Goal: Find specific page/section: Find specific page/section

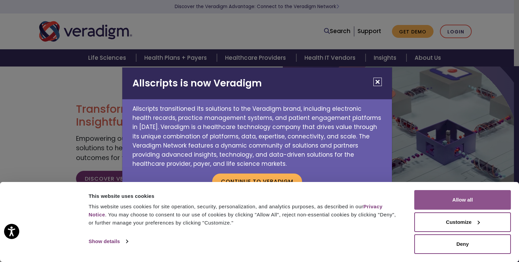
click at [455, 192] on button "Allow all" at bounding box center [462, 200] width 97 height 20
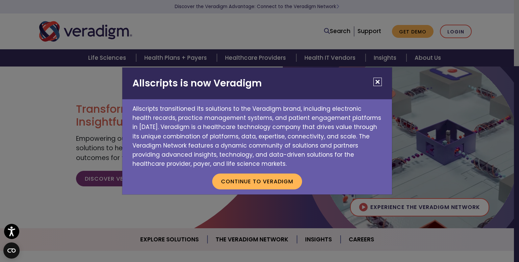
click at [370, 88] on h2 "Allscripts is now Veradigm" at bounding box center [256, 84] width 269 height 32
click at [377, 82] on button "Close" at bounding box center [377, 82] width 8 height 8
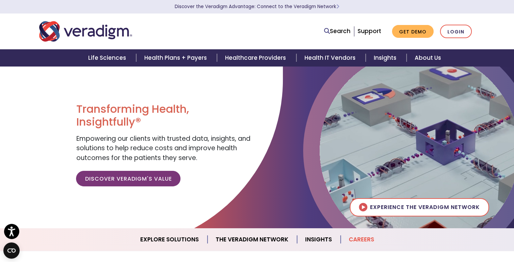
click at [364, 239] on link "Careers" at bounding box center [361, 239] width 42 height 17
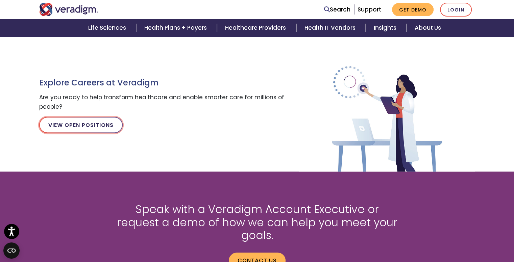
click at [95, 126] on link "View Open Positions" at bounding box center [80, 125] width 83 height 16
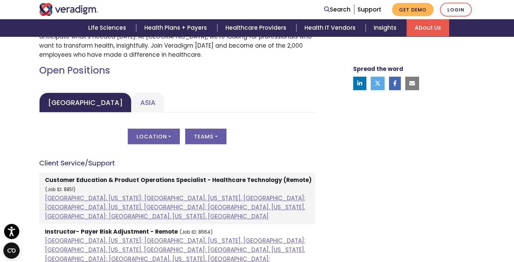
scroll to position [283, 0]
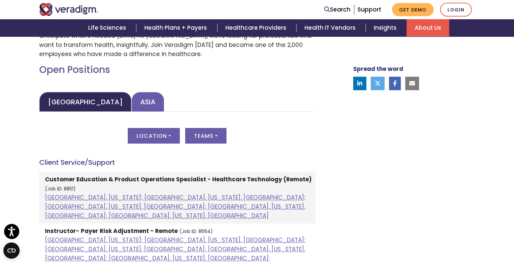
click at [131, 107] on link "Asia" at bounding box center [147, 102] width 33 height 20
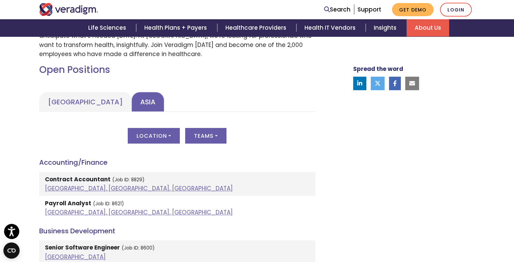
scroll to position [309, 0]
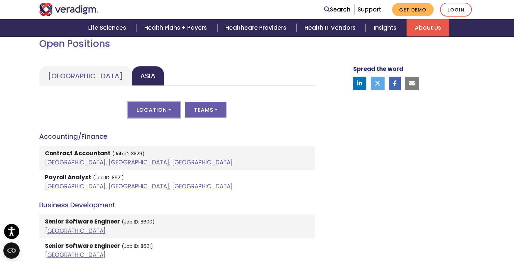
click at [157, 105] on button "Location" at bounding box center [154, 110] width 52 height 16
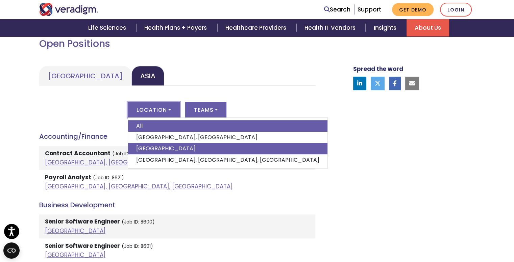
click at [169, 151] on link "[GEOGRAPHIC_DATA]" at bounding box center [227, 148] width 199 height 11
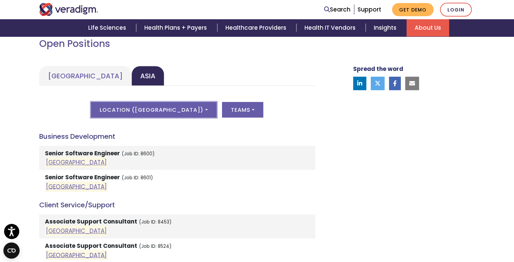
click at [179, 109] on button "Location ( [GEOGRAPHIC_DATA] )" at bounding box center [153, 110] width 125 height 16
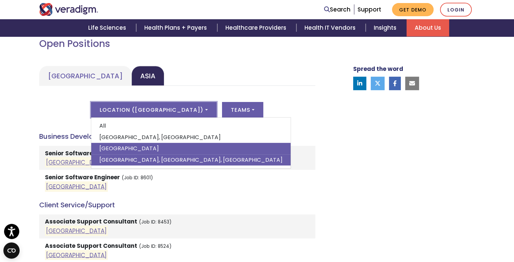
click at [162, 164] on link "[GEOGRAPHIC_DATA], [GEOGRAPHIC_DATA], [GEOGRAPHIC_DATA]" at bounding box center [190, 159] width 199 height 11
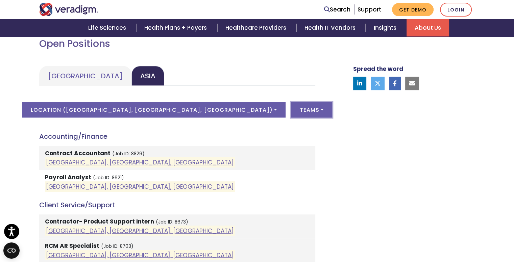
click at [291, 107] on button "Teams" at bounding box center [311, 110] width 41 height 16
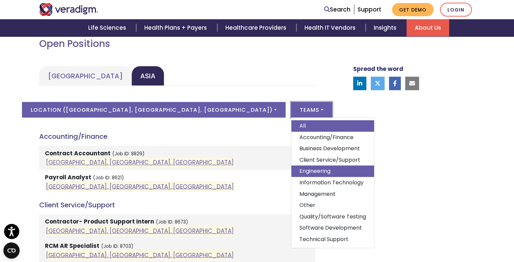
scroll to position [5, 0]
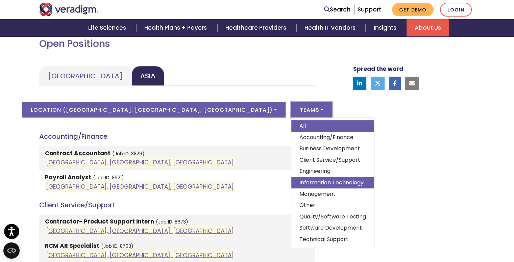
click at [291, 177] on link "Information Technology" at bounding box center [332, 182] width 83 height 11
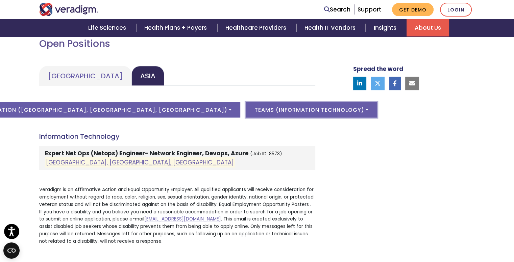
click at [270, 112] on button "Teams ( Information Technology )" at bounding box center [311, 110] width 131 height 16
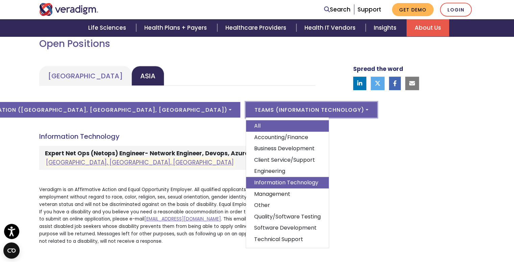
click at [253, 120] on link "All" at bounding box center [287, 125] width 83 height 11
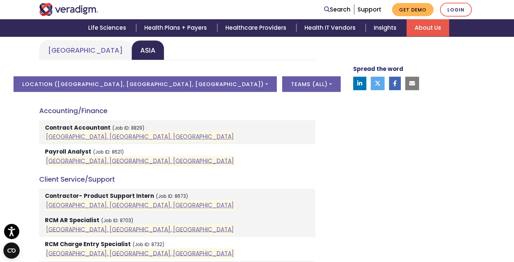
scroll to position [335, 0]
